Goal: Task Accomplishment & Management: Complete application form

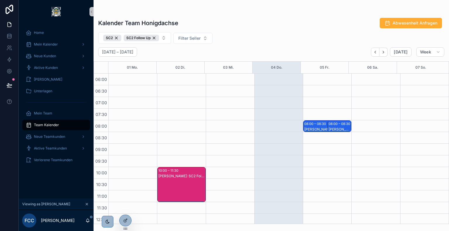
scroll to position [140, 0]
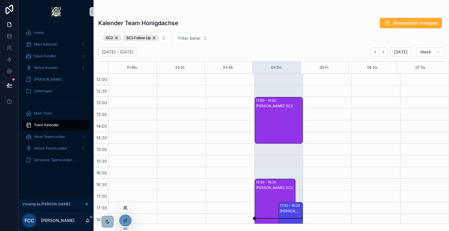
click at [125, 209] on icon at bounding box center [125, 208] width 5 height 5
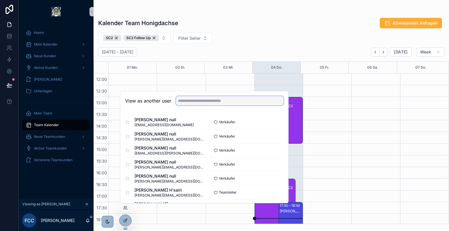
click at [204, 103] on input "text" at bounding box center [230, 100] width 108 height 9
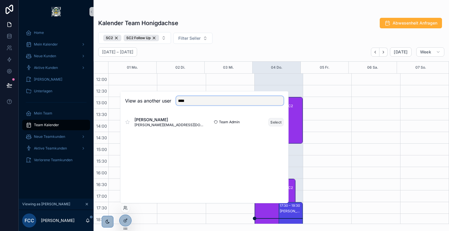
type input "****"
click at [275, 124] on button "Select" at bounding box center [275, 122] width 15 height 8
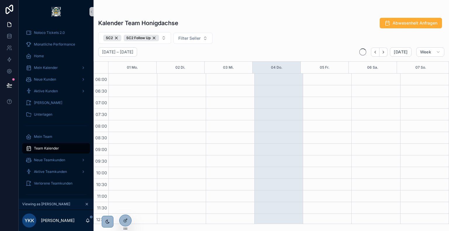
scroll to position [140, 0]
click at [275, 24] on div "Kalender Team Honigdachse Abwesenheit Anfragen" at bounding box center [271, 23] width 346 height 11
click at [400, 21] on span "Abwesenheit Anfragen" at bounding box center [414, 23] width 45 height 6
